Goal: Check status: Check status

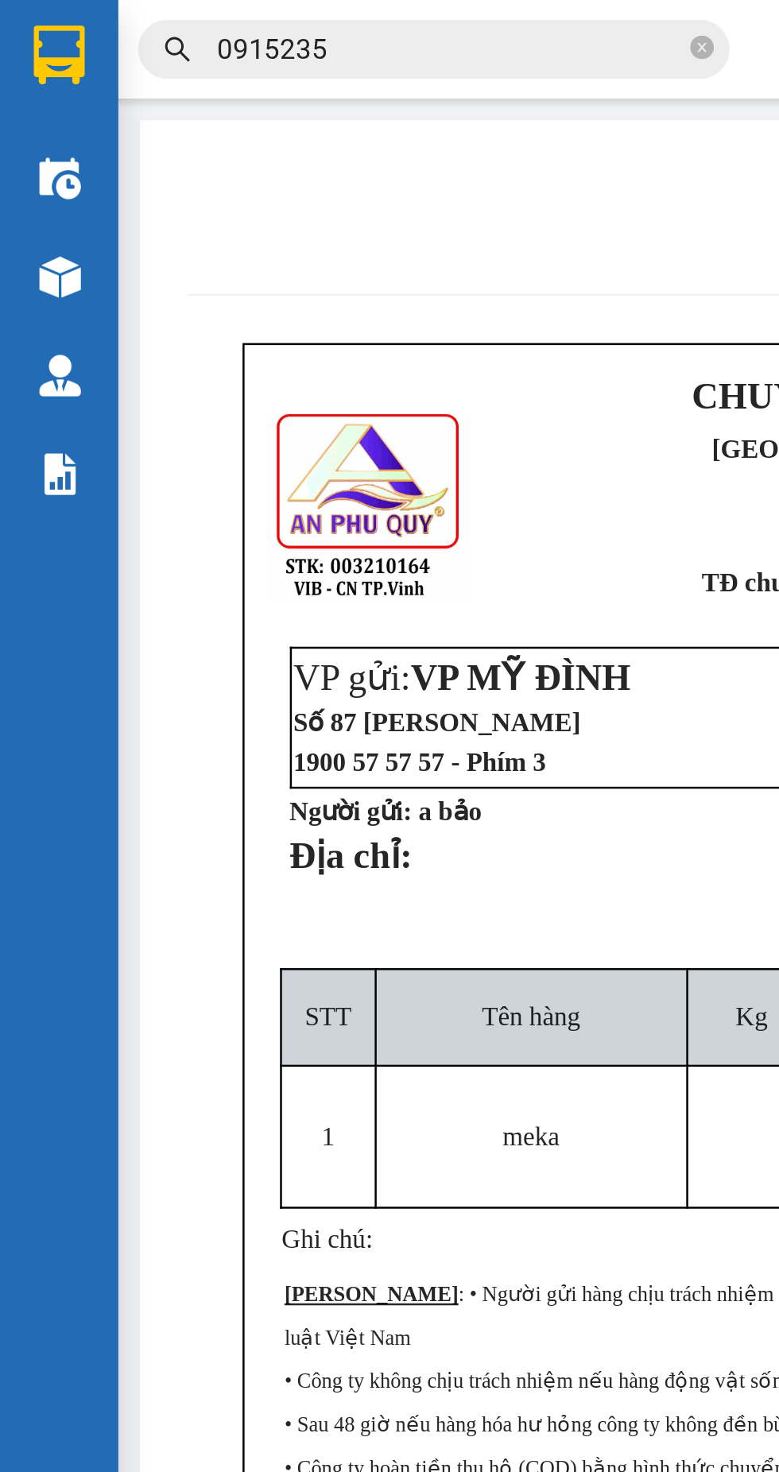
click at [20, 18] on img at bounding box center [24, 22] width 21 height 24
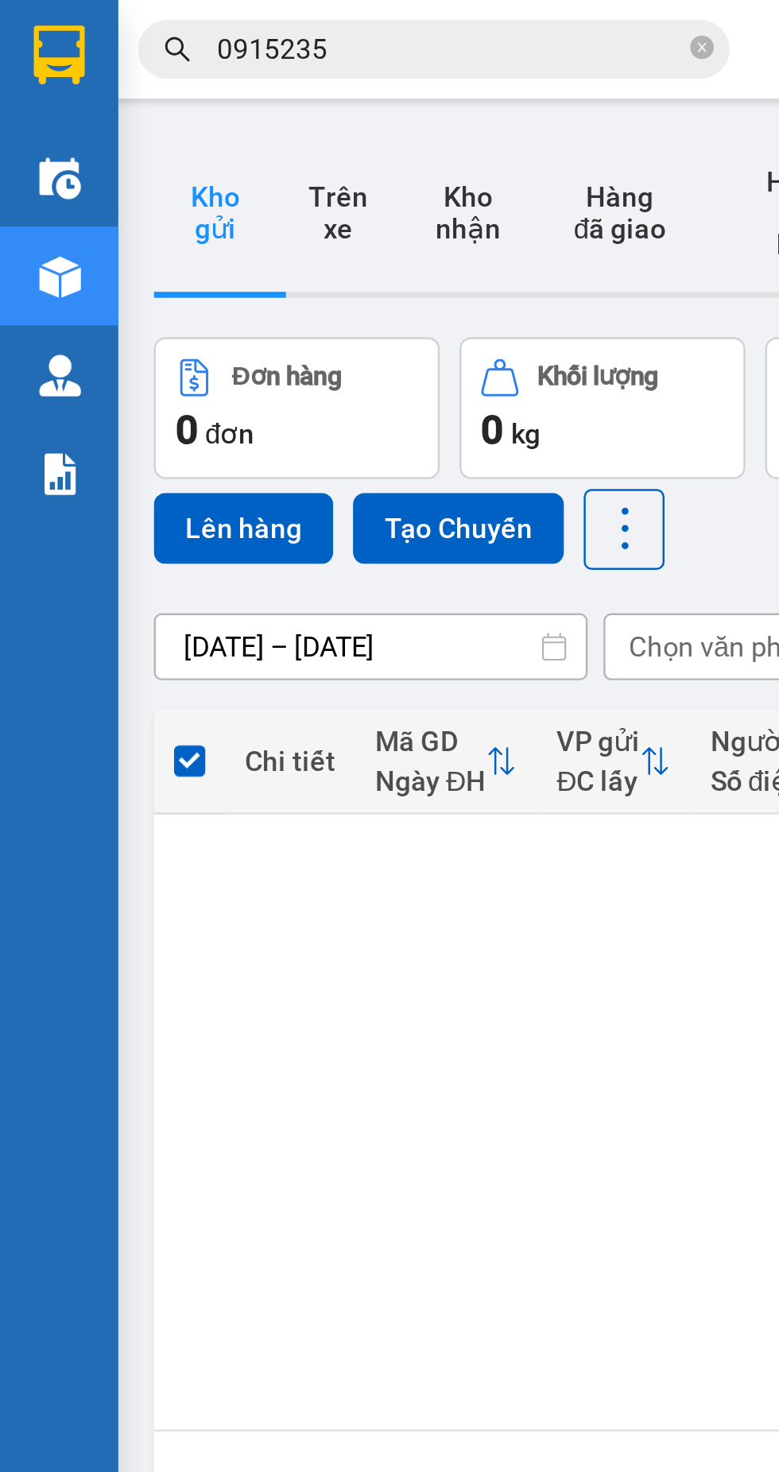
click at [96, 21] on input "0915235" at bounding box center [181, 19] width 188 height 17
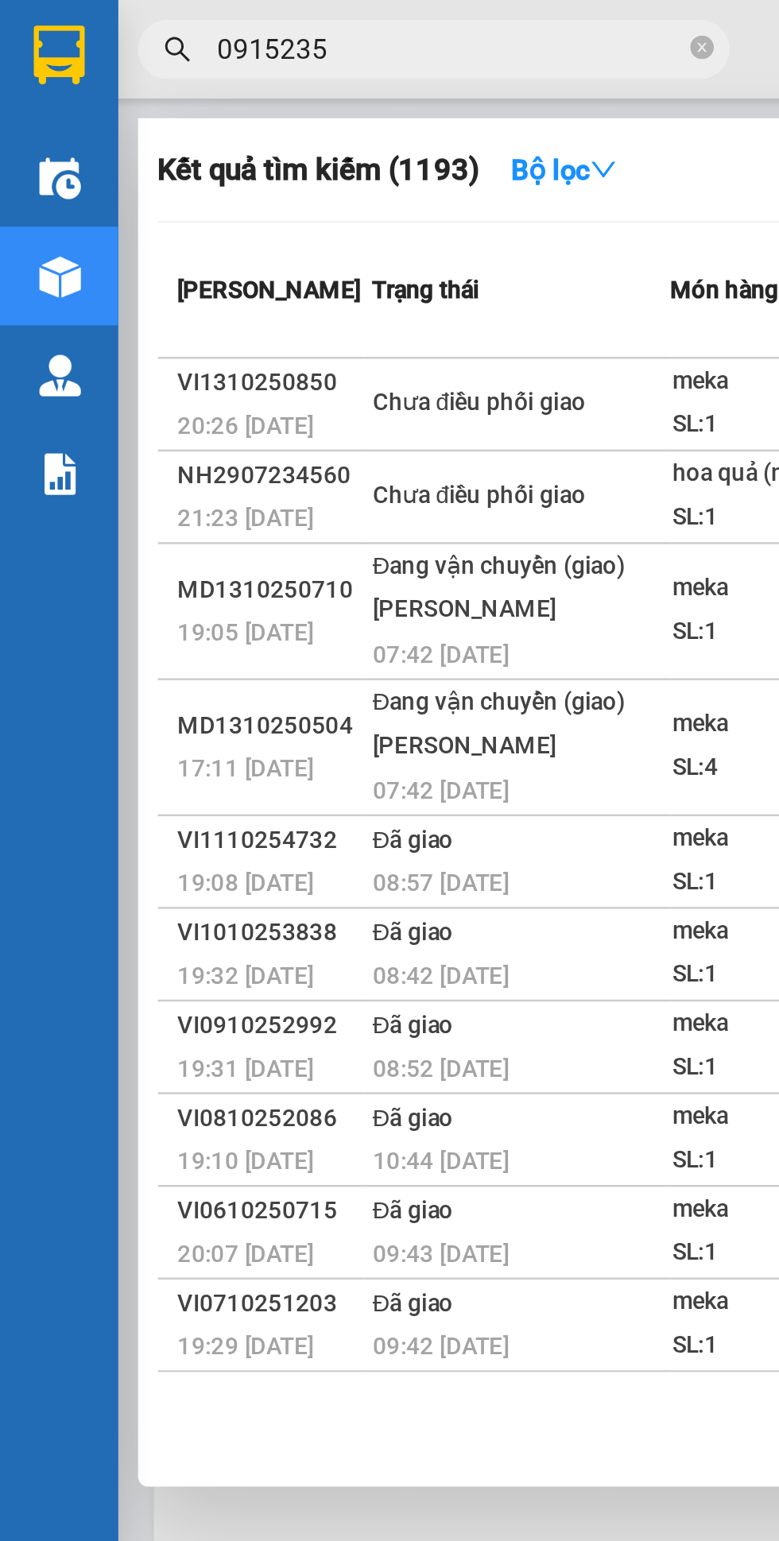
click at [285, 21] on icon "close-circle" at bounding box center [283, 19] width 10 height 10
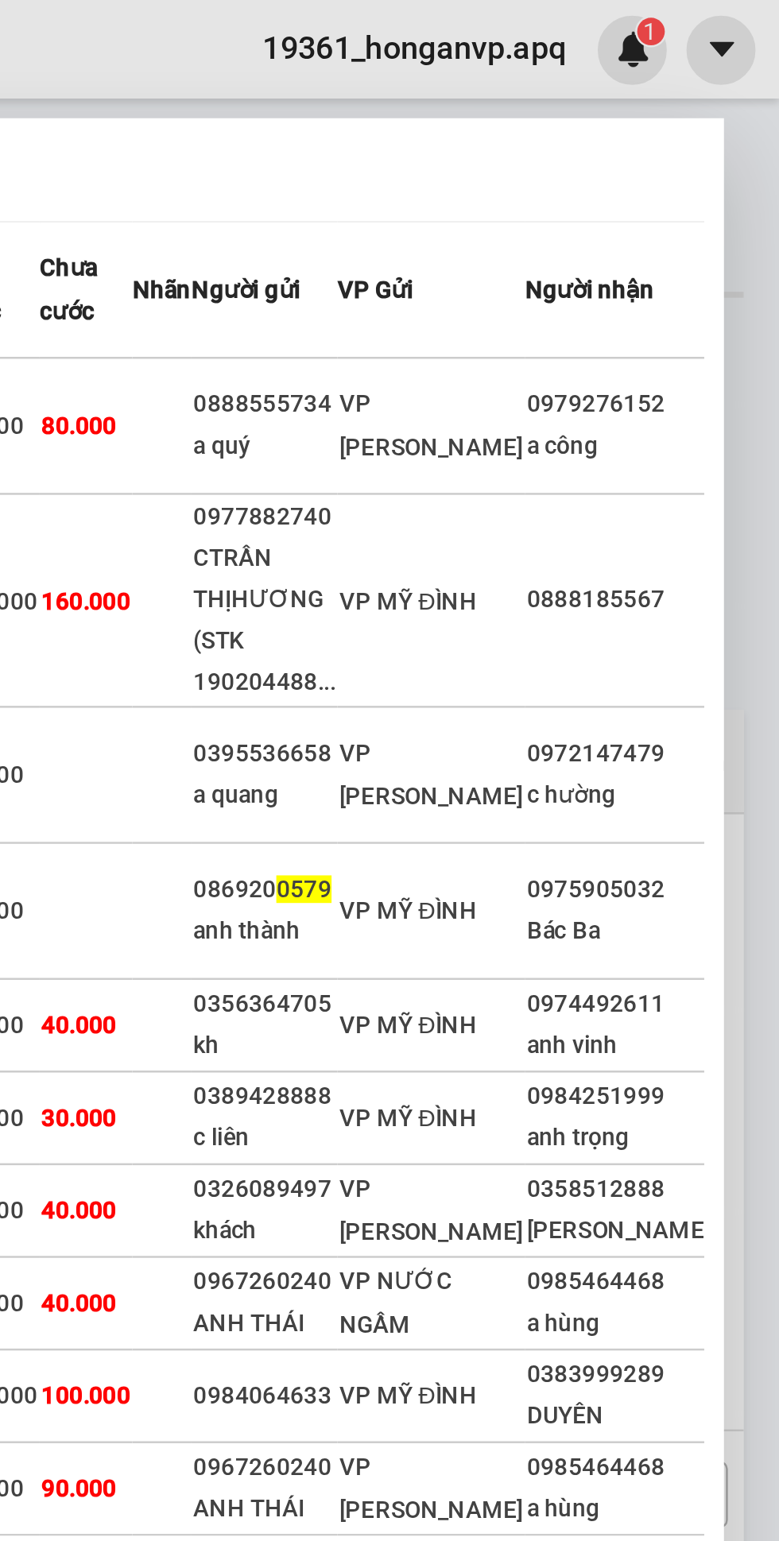
type input "0579"
